Goal: Information Seeking & Learning: Learn about a topic

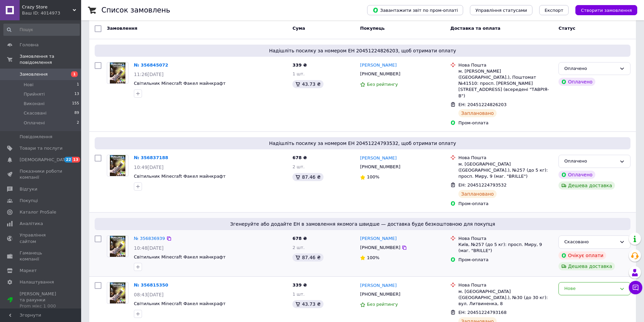
scroll to position [68, 0]
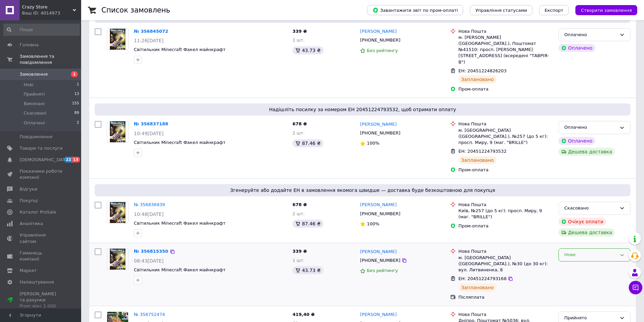
click at [613, 252] on div "Нове" at bounding box center [591, 255] width 52 height 7
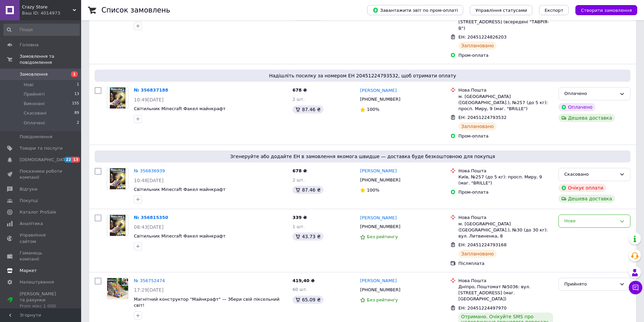
scroll to position [135, 0]
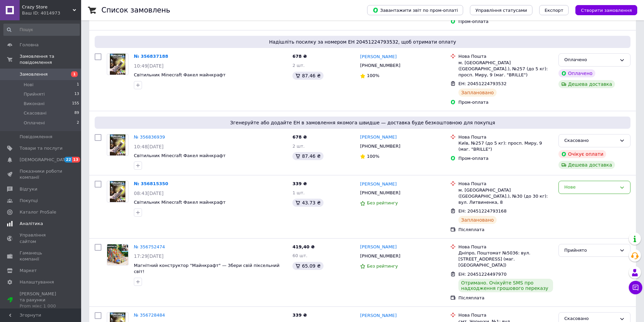
click at [34, 218] on link "Аналітика" at bounding box center [41, 224] width 83 height 12
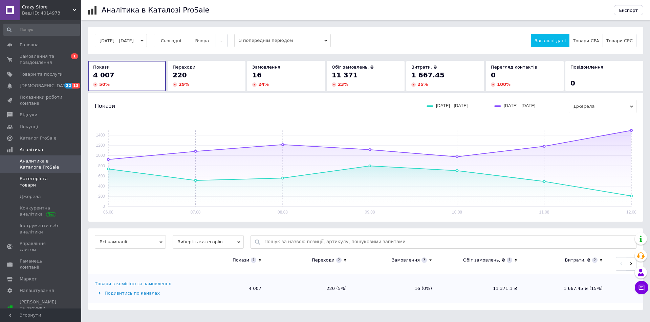
click at [41, 173] on link "Категорії та товари" at bounding box center [41, 182] width 83 height 18
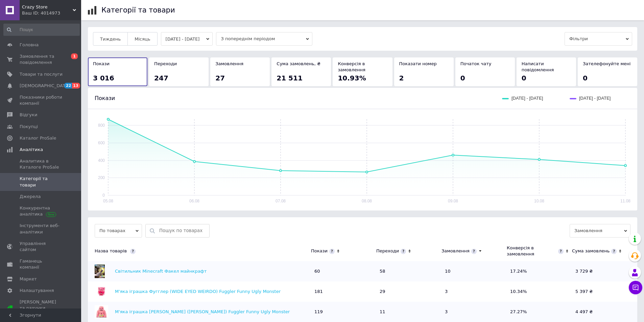
click at [181, 43] on button "[DATE] - [DATE]" at bounding box center [187, 39] width 52 height 14
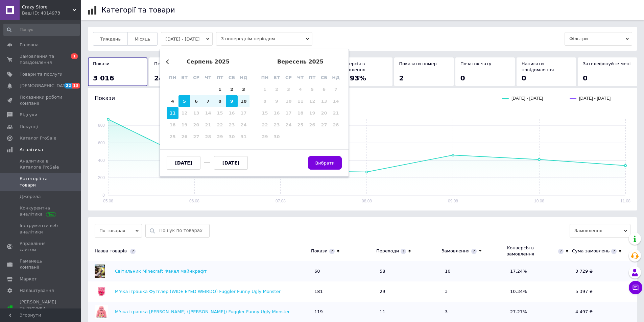
click at [230, 101] on div "9" at bounding box center [232, 101] width 12 height 12
type input "[DATE]"
click at [171, 114] on div "11" at bounding box center [173, 113] width 12 height 12
type input "[DATE]"
click at [334, 161] on span "Вибрати" at bounding box center [325, 163] width 20 height 5
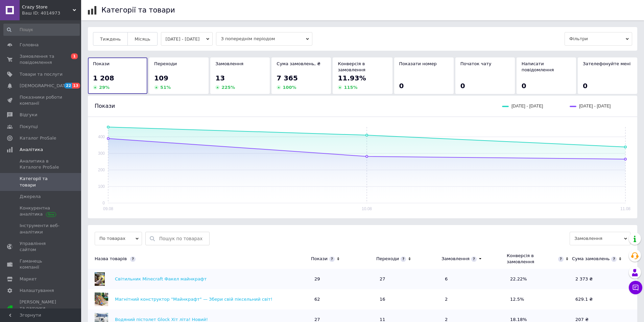
click at [337, 256] on icon at bounding box center [338, 259] width 4 height 6
click at [408, 256] on icon at bounding box center [410, 259] width 4 height 6
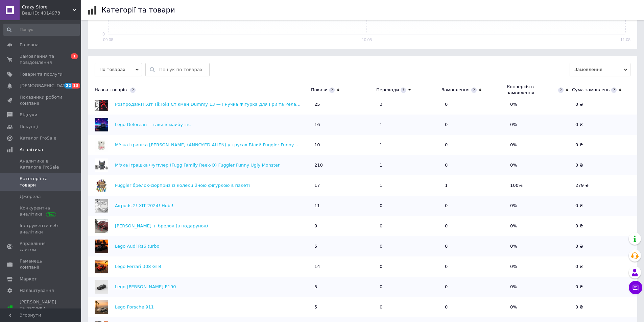
scroll to position [237, 0]
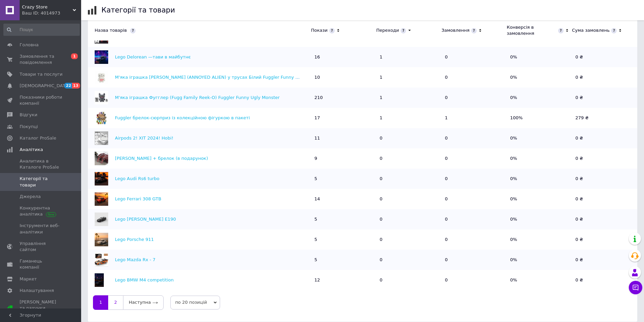
click at [117, 296] on link "2" at bounding box center [115, 303] width 15 height 14
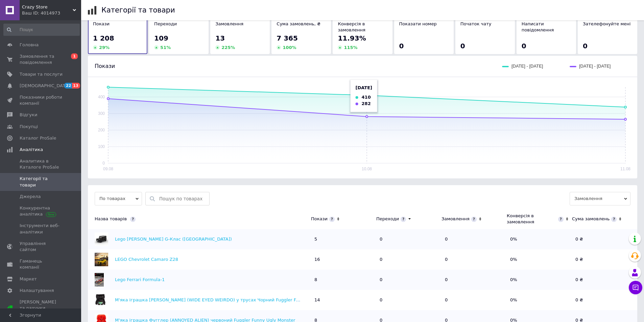
scroll to position [0, 0]
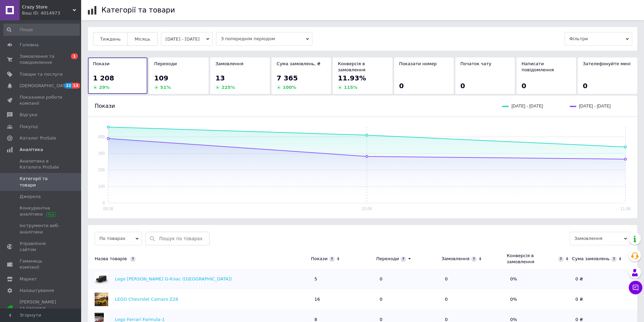
click at [209, 36] on button "[DATE] - [DATE]" at bounding box center [187, 39] width 52 height 14
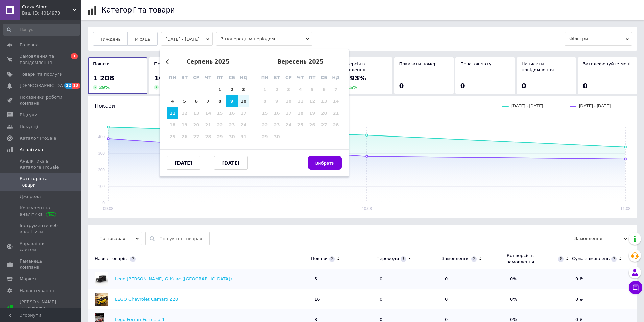
click at [166, 59] on div "Previous Month серпень 2025 пн вт ср чт пт сб нд 28 29 30 31 1 2 3 4 5 6 7 8 9 …" at bounding box center [254, 113] width 189 height 128
click at [220, 93] on div "1" at bounding box center [220, 90] width 12 height 12
type input "[DATE]"
click at [171, 112] on div "11" at bounding box center [173, 113] width 12 height 12
type input "[DATE]"
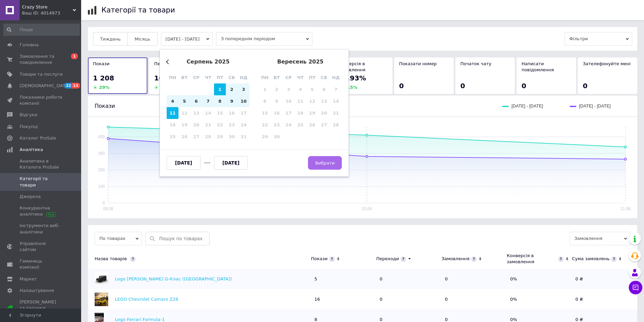
click at [335, 164] on span "Вибрати" at bounding box center [325, 163] width 20 height 5
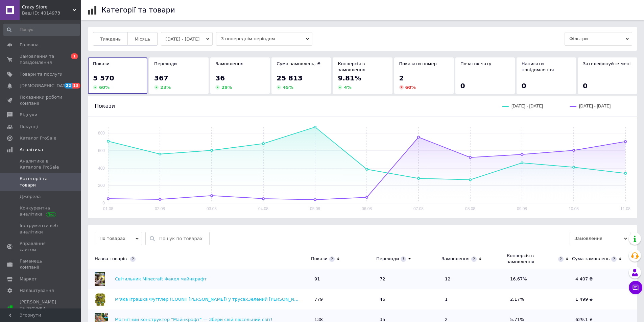
click at [188, 36] on button "[DATE] - [DATE]" at bounding box center [187, 39] width 52 height 14
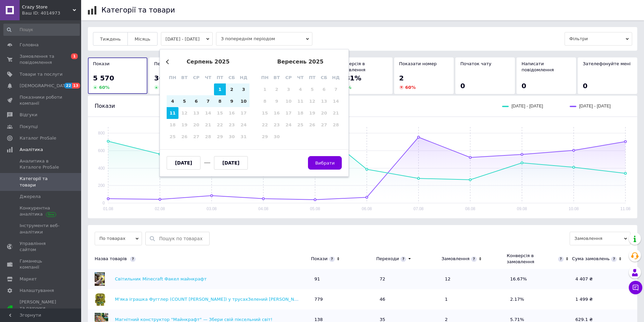
click at [167, 63] on button "Previous Month" at bounding box center [168, 62] width 5 height 5
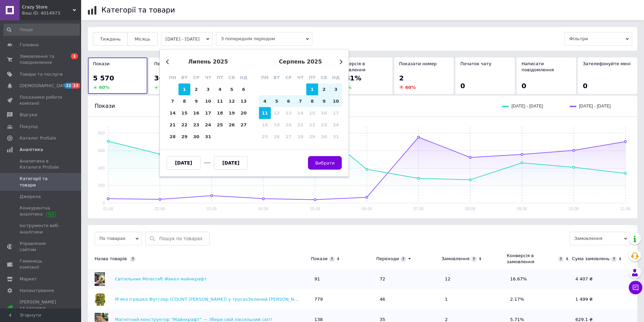
click at [185, 87] on div "1" at bounding box center [185, 90] width 12 height 12
type input "[DATE]"
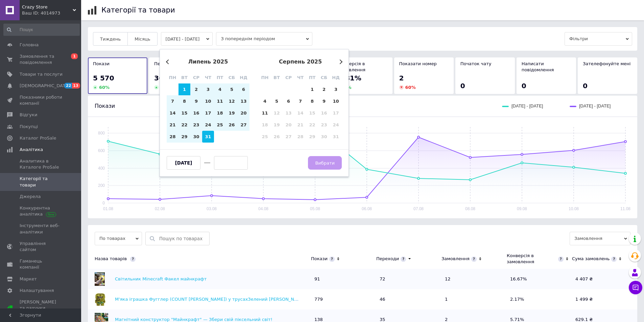
click at [205, 136] on div "31" at bounding box center [208, 137] width 12 height 12
type input "[DATE]"
click at [331, 162] on span "Вибрати" at bounding box center [325, 163] width 20 height 5
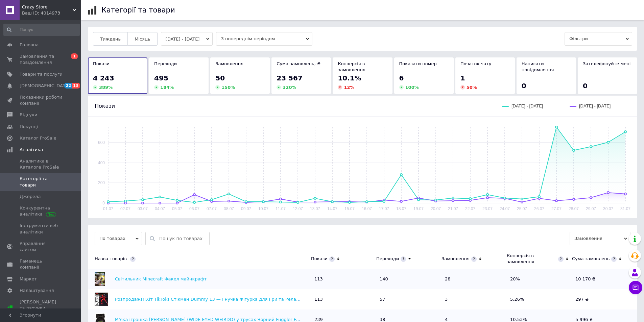
click at [289, 41] on span "З попереднім періодом" at bounding box center [264, 39] width 96 height 14
click at [332, 35] on div "Тиждень Місяць [DATE] - [DATE] З попереднім періодом Фільтри" at bounding box center [363, 39] width 540 height 14
click at [141, 40] on span "Місяць" at bounding box center [143, 39] width 16 height 5
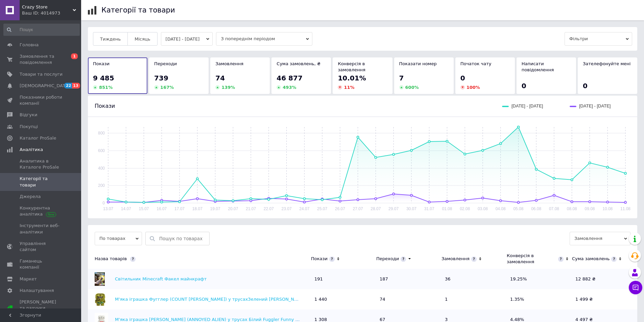
click at [213, 36] on button "[DATE] - [DATE]" at bounding box center [187, 39] width 52 height 14
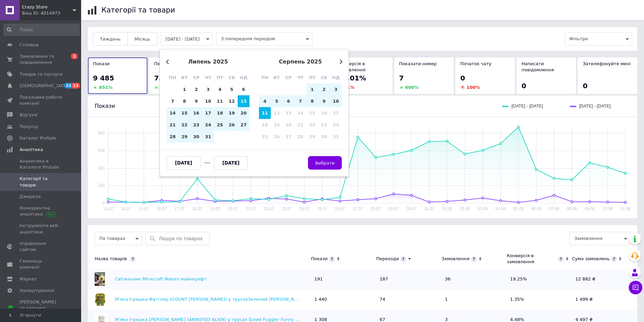
click at [164, 63] on div "Previous Month Next Month липень 2025 пн вт ср чт пт сб нд 30 1 2 3 4 5 6 7 8 9…" at bounding box center [254, 113] width 189 height 128
click at [168, 61] on button "Previous Month" at bounding box center [168, 62] width 5 height 5
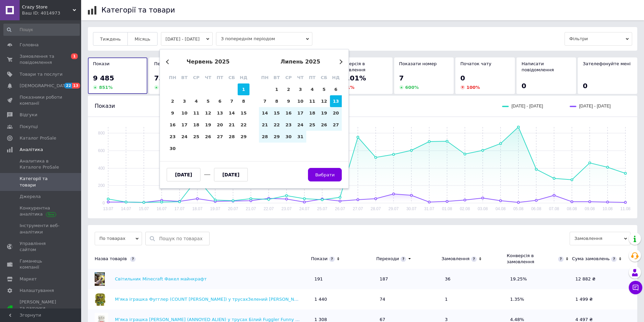
click at [244, 86] on div "1" at bounding box center [244, 90] width 12 height 12
type input "[DATE]"
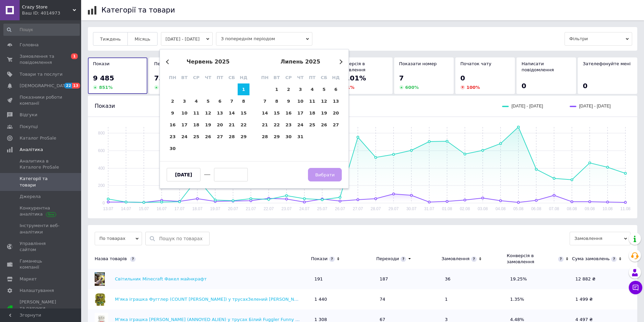
click at [341, 62] on button "Next Month" at bounding box center [340, 62] width 5 height 5
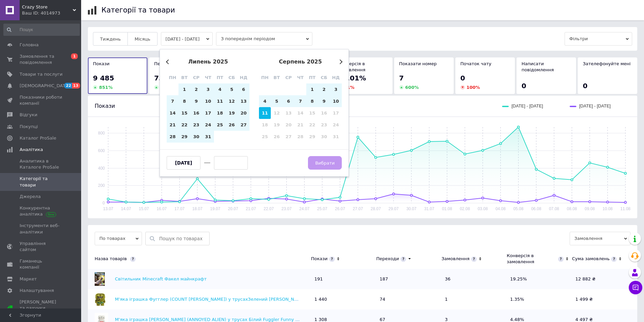
click at [269, 113] on div "11" at bounding box center [265, 113] width 12 height 12
type input "[DATE]"
click at [322, 161] on span "Вибрати" at bounding box center [325, 163] width 20 height 5
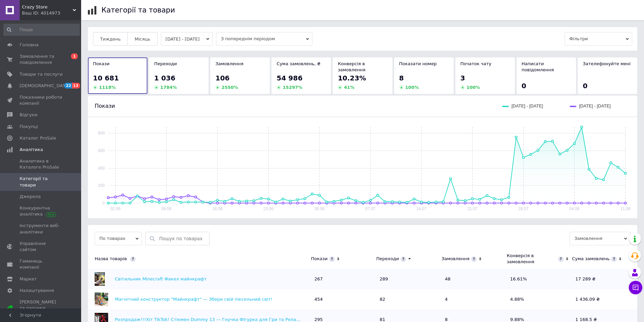
click at [195, 38] on button "[DATE] - [DATE]" at bounding box center [187, 39] width 52 height 14
click at [142, 44] on button "Місяць" at bounding box center [143, 39] width 30 height 14
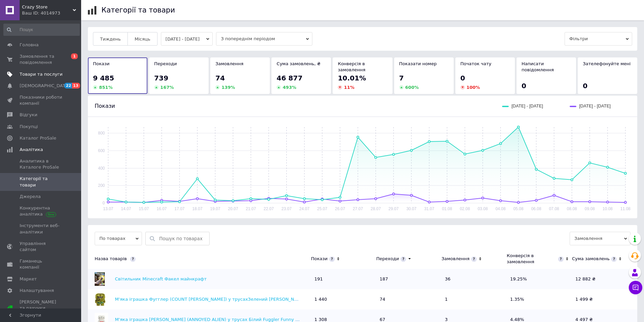
click at [33, 76] on span "Товари та послуги" at bounding box center [41, 74] width 43 height 6
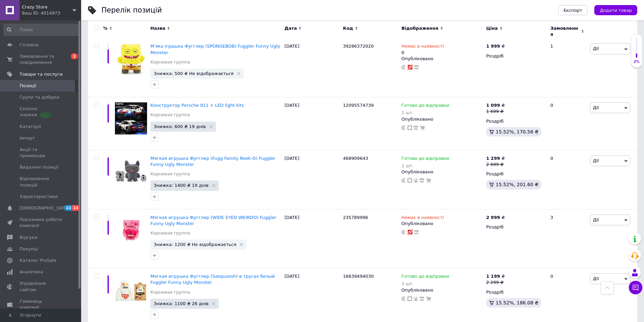
scroll to position [237, 0]
